Goal: Transaction & Acquisition: Purchase product/service

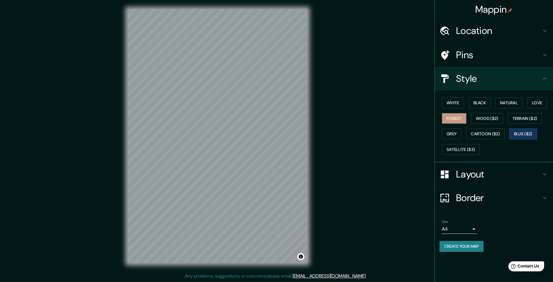
click at [460, 117] on button "Forest" at bounding box center [454, 118] width 25 height 11
click at [454, 133] on button "Grey" at bounding box center [451, 133] width 19 height 11
click at [449, 105] on button "White" at bounding box center [453, 102] width 22 height 11
click at [480, 101] on button "Black" at bounding box center [479, 102] width 22 height 11
click at [507, 105] on button "Natural" at bounding box center [508, 102] width 27 height 11
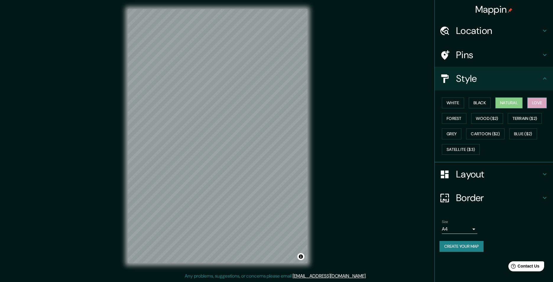
click at [530, 105] on button "Love" at bounding box center [536, 102] width 19 height 11
click at [483, 121] on button "Wood ($2)" at bounding box center [487, 118] width 32 height 11
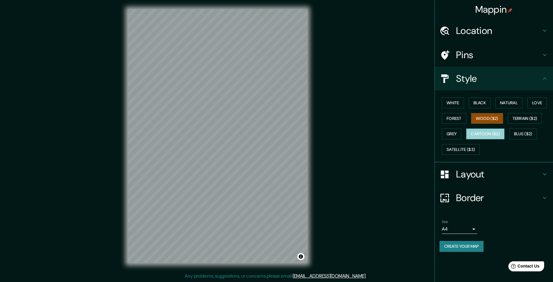
click at [490, 135] on button "Cartoon ($2)" at bounding box center [485, 133] width 38 height 11
click at [471, 102] on button "Black" at bounding box center [479, 102] width 22 height 11
click at [451, 104] on button "White" at bounding box center [453, 102] width 22 height 11
click at [342, 253] on div "© Mapbox © OpenStreetMap Improve this map" at bounding box center [217, 136] width 497 height 254
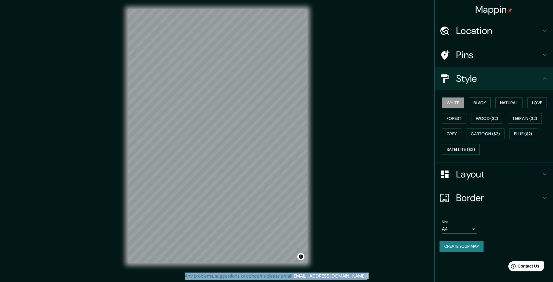
drag, startPoint x: 345, startPoint y: 253, endPoint x: 371, endPoint y: 297, distance: 51.0
click at [371, 282] on html "Mappin Location [GEOGRAPHIC_DATA], [GEOGRAPHIC_DATA], [GEOGRAPHIC_DATA] Pins St…" at bounding box center [276, 141] width 553 height 282
